Goal: Find specific page/section: Find specific page/section

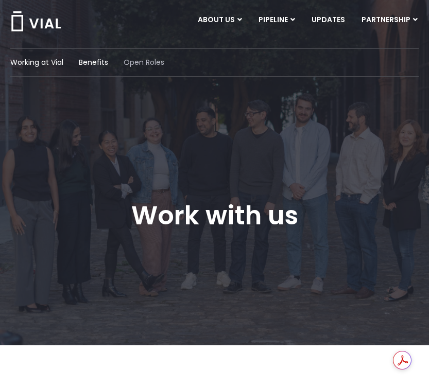
click at [148, 64] on span "Open Roles" at bounding box center [144, 62] width 41 height 11
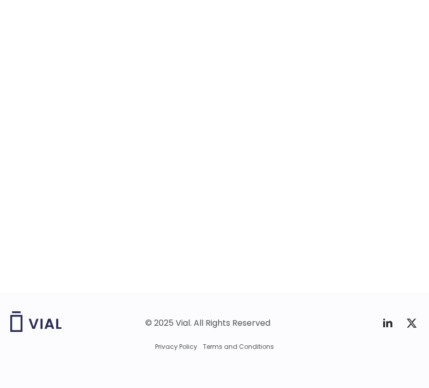
scroll to position [1630, 0]
